Goal: Transaction & Acquisition: Purchase product/service

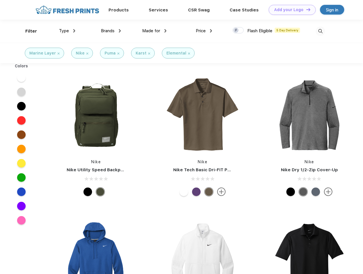
click at [290, 10] on link "Add your Logo Design Tool" at bounding box center [292, 10] width 47 height 10
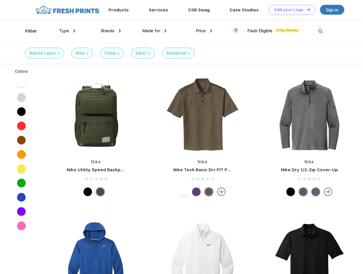
click at [0, 0] on div "Design Tool" at bounding box center [0, 0] width 0 height 0
click at [306, 9] on link "Add your Logo Design Tool" at bounding box center [292, 10] width 47 height 10
click at [27, 31] on div "Filter" at bounding box center [31, 31] width 12 height 7
click at [67, 31] on span "Type" at bounding box center [64, 30] width 10 height 5
click at [111, 31] on span "Brands" at bounding box center [108, 30] width 14 height 5
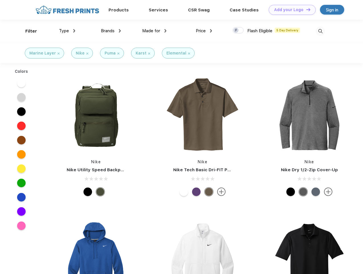
click at [155, 31] on span "Made for" at bounding box center [151, 30] width 18 height 5
click at [204, 31] on span "Price" at bounding box center [201, 30] width 10 height 5
click at [238, 31] on div at bounding box center [238, 30] width 11 height 6
click at [236, 31] on input "checkbox" at bounding box center [235, 29] width 4 height 4
checkbox input "true"
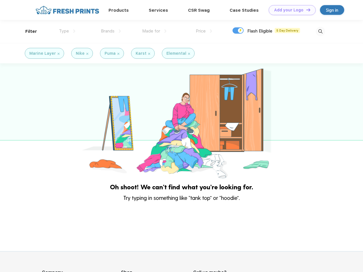
click at [321, 31] on img at bounding box center [320, 31] width 9 height 9
